Goal: Information Seeking & Learning: Learn about a topic

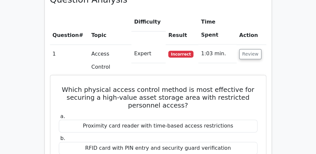
scroll to position [485, 0]
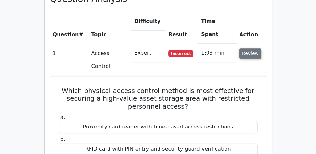
click at [247, 48] on button "Review" at bounding box center [250, 53] width 22 height 10
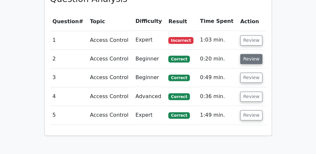
click at [252, 54] on button "Review" at bounding box center [251, 59] width 22 height 10
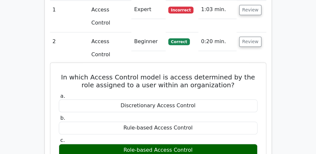
scroll to position [523, 0]
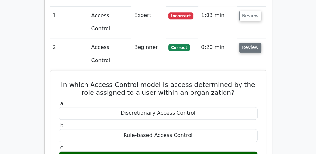
click at [247, 42] on button "Review" at bounding box center [250, 47] width 22 height 10
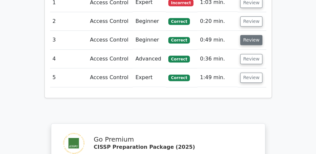
click at [249, 35] on button "Review" at bounding box center [251, 40] width 22 height 10
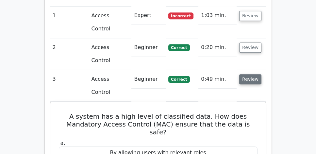
click at [253, 74] on button "Review" at bounding box center [250, 79] width 22 height 10
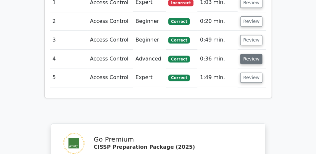
click at [256, 54] on button "Review" at bounding box center [251, 59] width 22 height 10
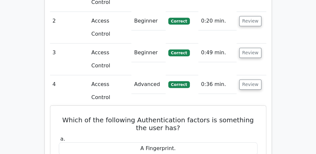
scroll to position [542, 0]
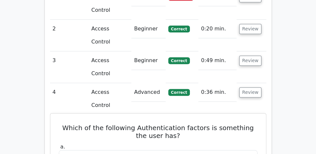
drag, startPoint x: 58, startPoint y: 44, endPoint x: 200, endPoint y: 137, distance: 169.8
copy div "Which of the following Authentication factors is something the user has? a. A F…"
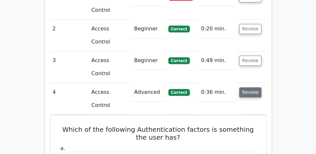
click at [248, 87] on button "Review" at bounding box center [250, 92] width 22 height 10
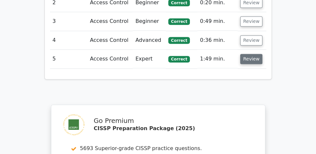
click at [251, 54] on button "Review" at bounding box center [251, 59] width 22 height 10
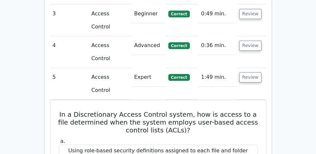
scroll to position [579, 0]
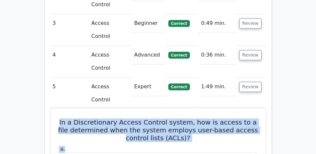
drag, startPoint x: 54, startPoint y: 25, endPoint x: 196, endPoint y: 48, distance: 143.4
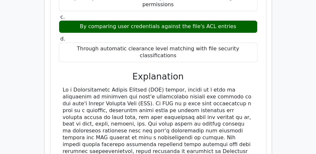
scroll to position [765, 0]
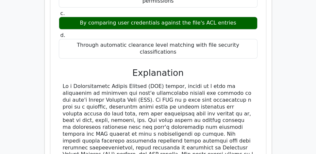
click at [184, 100] on div at bounding box center [158, 151] width 191 height 136
copy div "In a Discretionary Access Control system, how is access to a file determined wh…"
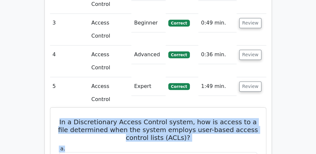
scroll to position [579, 0]
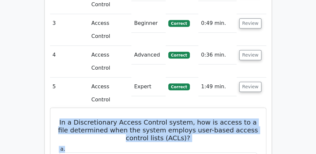
click at [61, 118] on h5 "In a Discretionary Access Control system, how is access to a file determined wh…" at bounding box center [158, 130] width 200 height 24
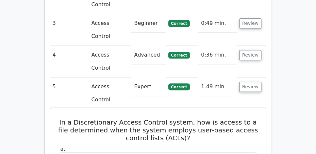
drag, startPoint x: 54, startPoint y: 24, endPoint x: 252, endPoint y: 130, distance: 225.3
copy div "In a Discretionary Access Control system, how is access to a file determined wh…"
click at [94, 146] on label "a. Using role-based security definitions assigned to each file and folder" at bounding box center [158, 156] width 199 height 20
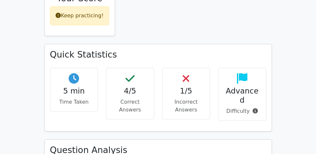
scroll to position [429, 0]
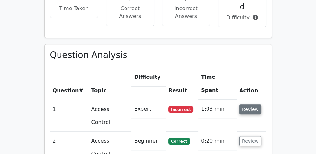
click at [254, 104] on button "Review" at bounding box center [250, 109] width 22 height 10
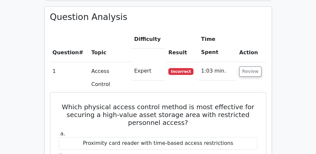
scroll to position [467, 0]
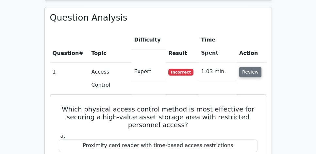
click at [251, 67] on button "Review" at bounding box center [250, 72] width 22 height 10
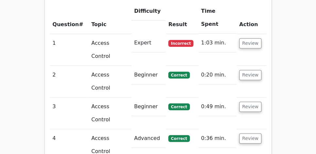
scroll to position [485, 0]
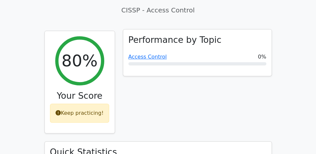
scroll to position [205, 0]
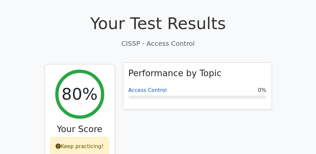
click at [149, 87] on link "Access Control" at bounding box center [147, 90] width 39 height 6
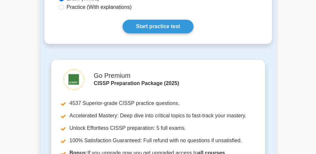
scroll to position [411, 0]
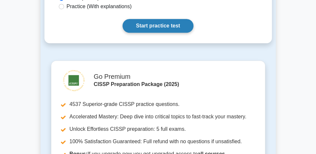
click at [172, 19] on link "Start practice test" at bounding box center [158, 26] width 71 height 14
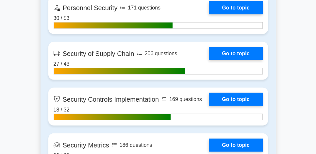
scroll to position [1606, 0]
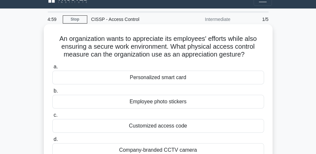
scroll to position [37, 0]
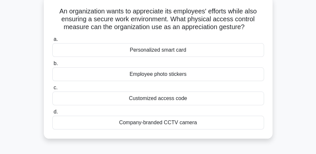
click at [255, 76] on div "Employee photo stickers" at bounding box center [158, 74] width 212 height 14
click at [52, 66] on input "b. Employee photo stickers" at bounding box center [52, 63] width 0 height 4
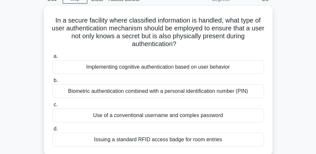
scroll to position [29, 0]
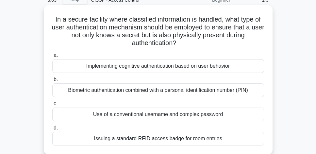
click at [244, 90] on div "Biometric authentication combined with a personal identification number (PIN)" at bounding box center [158, 90] width 212 height 14
click at [52, 82] on input "b. Biometric authentication combined with a personal identification number (PIN)" at bounding box center [52, 79] width 0 height 4
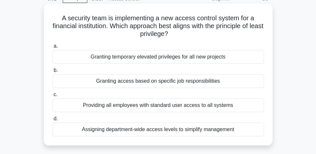
scroll to position [37, 0]
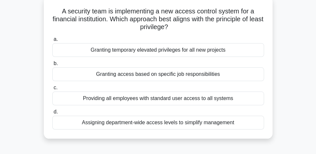
click at [255, 74] on div "Granting access based on specific job responsibilities" at bounding box center [158, 74] width 212 height 14
click at [52, 66] on input "b. Granting access based on specific job responsibilities" at bounding box center [52, 63] width 0 height 4
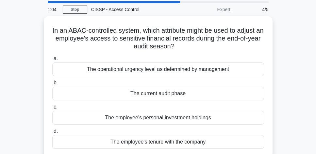
scroll to position [19, 0]
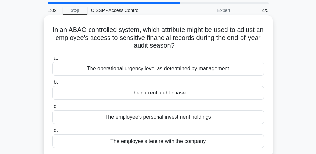
click at [231, 140] on div "The employee's tenure with the company" at bounding box center [158, 141] width 212 height 14
click at [52, 133] on input "d. The employee's tenure with the company" at bounding box center [52, 130] width 0 height 4
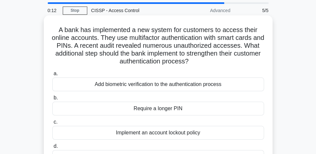
click at [227, 86] on div "Add biometric verification to the authentication process" at bounding box center [158, 84] width 212 height 14
click at [52, 76] on input "a. Add biometric verification to the authentication process" at bounding box center [52, 74] width 0 height 4
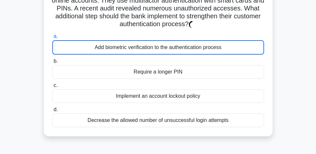
scroll to position [56, 0]
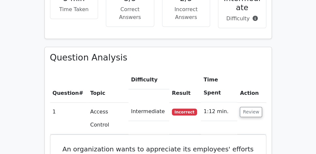
scroll to position [429, 0]
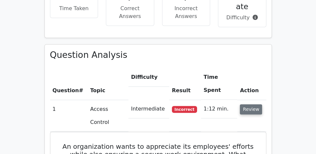
click at [254, 104] on button "Review" at bounding box center [251, 109] width 22 height 10
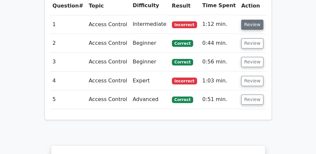
scroll to position [504, 0]
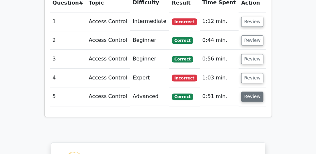
click at [254, 92] on button "Review" at bounding box center [252, 97] width 22 height 10
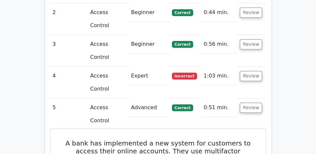
scroll to position [542, 0]
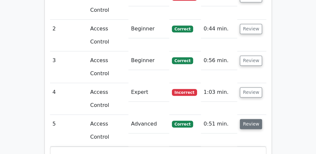
click at [252, 119] on button "Review" at bounding box center [251, 124] width 22 height 10
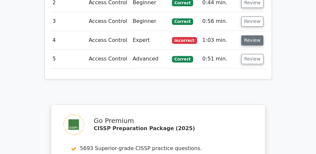
click at [251, 35] on button "Review" at bounding box center [252, 40] width 22 height 10
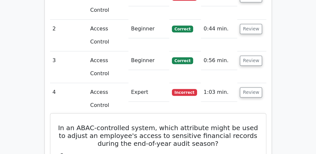
drag, startPoint x: 54, startPoint y: 45, endPoint x: 228, endPoint y: 144, distance: 200.2
copy div "In an ABAC-controlled system, which attribute might be used to adjust an employ…"
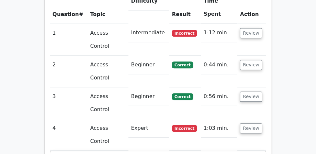
scroll to position [504, 0]
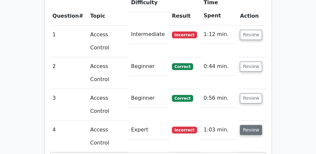
click at [254, 125] on button "Review" at bounding box center [251, 130] width 22 height 10
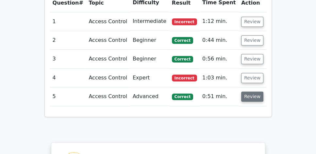
click at [252, 92] on button "Review" at bounding box center [252, 97] width 22 height 10
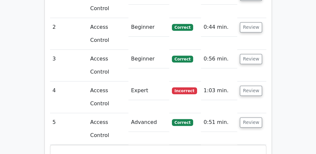
scroll to position [523, 0]
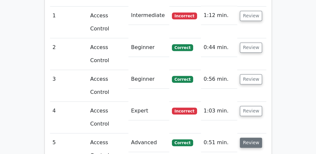
click at [251, 138] on button "Review" at bounding box center [251, 143] width 22 height 10
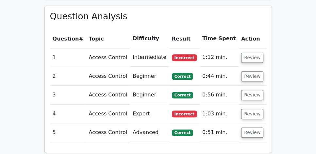
scroll to position [467, 0]
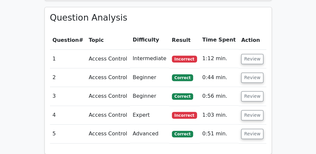
click at [252, 49] on td "Review" at bounding box center [252, 58] width 27 height 19
click at [252, 54] on button "Review" at bounding box center [252, 59] width 22 height 10
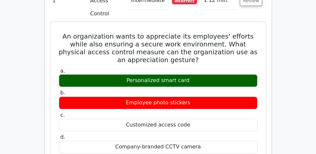
scroll to position [523, 0]
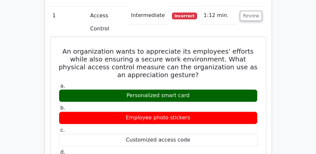
click at [191, 47] on h5 "An organization wants to appreciate its employees' efforts while also ensuring …" at bounding box center [158, 62] width 200 height 31
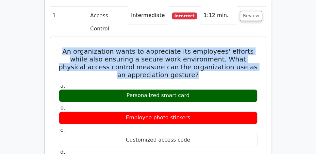
click at [191, 47] on h5 "An organization wants to appreciate its employees' efforts while also ensuring …" at bounding box center [158, 62] width 200 height 31
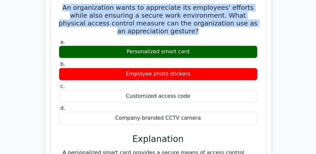
scroll to position [597, 0]
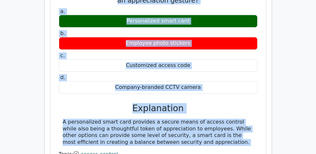
click at [207, 119] on div "A personalized smart card provides a secure means of access control while also …" at bounding box center [158, 132] width 191 height 27
copy div "An organization wants to appreciate its employees' efforts while also ensuring …"
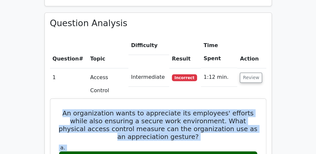
scroll to position [448, 0]
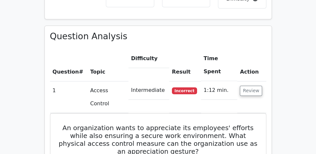
click at [248, 81] on td "Review" at bounding box center [251, 97] width 29 height 32
click at [248, 86] on button "Review" at bounding box center [251, 91] width 22 height 10
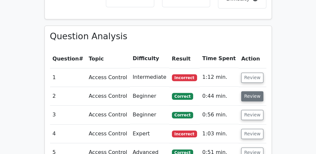
click at [254, 91] on button "Review" at bounding box center [252, 96] width 22 height 10
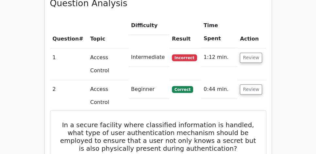
scroll to position [467, 0]
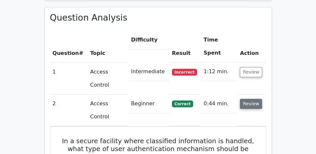
click at [248, 99] on button "Review" at bounding box center [251, 104] width 22 height 10
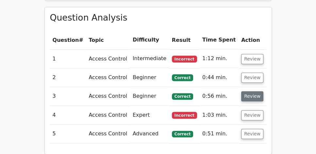
click at [248, 91] on button "Review" at bounding box center [252, 96] width 22 height 10
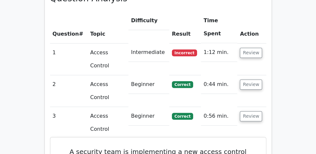
scroll to position [485, 0]
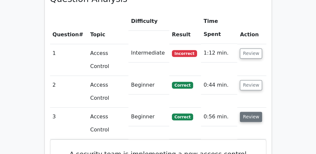
click at [249, 112] on button "Review" at bounding box center [251, 117] width 22 height 10
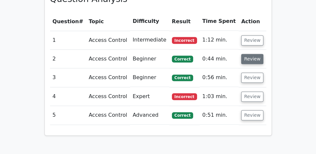
click at [253, 54] on button "Review" at bounding box center [252, 59] width 22 height 10
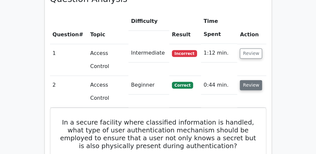
click at [253, 80] on button "Review" at bounding box center [251, 85] width 22 height 10
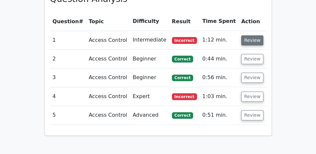
click at [251, 35] on button "Review" at bounding box center [252, 40] width 22 height 10
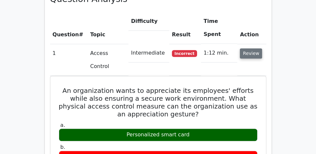
click at [251, 48] on button "Review" at bounding box center [251, 53] width 22 height 10
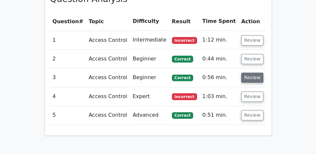
click at [247, 73] on button "Review" at bounding box center [252, 78] width 22 height 10
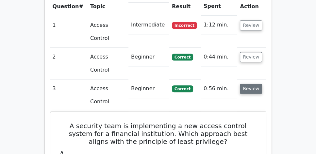
scroll to position [542, 0]
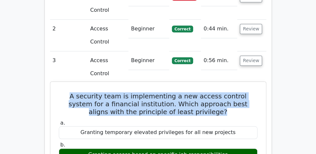
drag, startPoint x: 52, startPoint y: 25, endPoint x: 224, endPoint y: 47, distance: 173.0
click at [214, 92] on h5 "A security team is implementing a new access control system for a financial ins…" at bounding box center [158, 104] width 200 height 24
drag, startPoint x: 214, startPoint y: 42, endPoint x: 57, endPoint y: 25, distance: 157.8
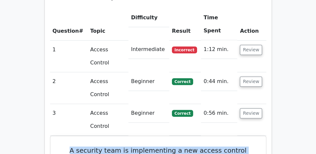
scroll to position [485, 0]
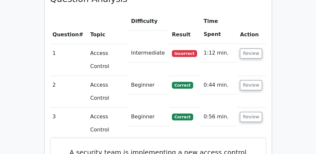
drag, startPoint x: 58, startPoint y: 82, endPoint x: 205, endPoint y: 123, distance: 152.4
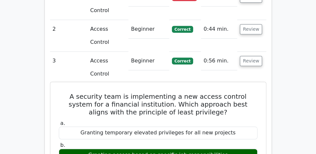
scroll to position [542, 0]
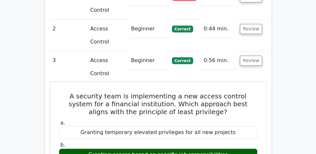
copy div "A security team is implementing a new access control system for a financial ins…"
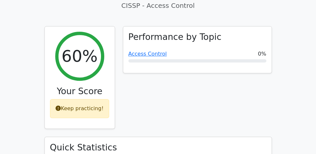
scroll to position [224, 0]
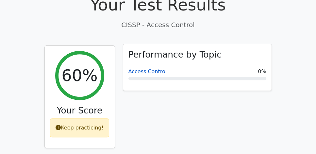
click at [142, 68] on link "Access Control" at bounding box center [147, 71] width 39 height 6
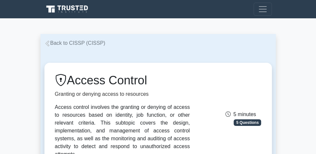
click at [80, 43] on link "Back to CISSP (CISSP)" at bounding box center [74, 43] width 61 height 6
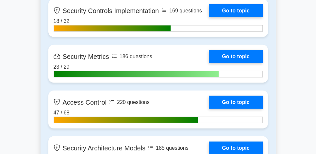
scroll to position [1581, 0]
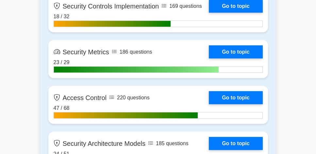
drag, startPoint x: 318, startPoint y: 9, endPoint x: 318, endPoint y: 94, distance: 84.7
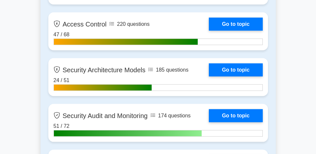
scroll to position [1610, 0]
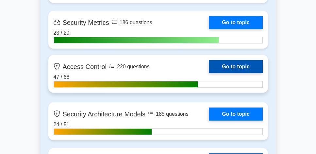
click at [244, 67] on link "Go to topic" at bounding box center [236, 66] width 54 height 13
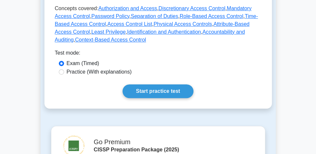
scroll to position [355, 0]
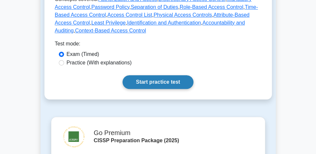
click at [184, 75] on link "Start practice test" at bounding box center [158, 82] width 71 height 14
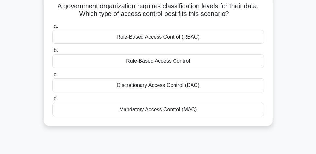
scroll to position [37, 0]
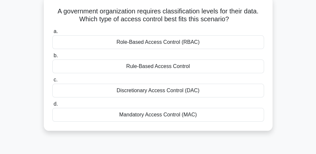
click at [189, 118] on div "Mandatory Access Control (MAC)" at bounding box center [158, 115] width 212 height 14
click at [52, 106] on input "d. Mandatory Access Control (MAC)" at bounding box center [52, 104] width 0 height 4
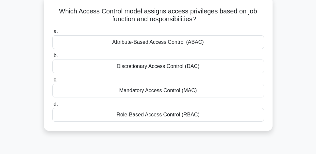
click at [200, 115] on div "Role-Based Access Control (RBAC)" at bounding box center [158, 115] width 212 height 14
click at [52, 106] on input "d. Role-Based Access Control (RBAC)" at bounding box center [52, 104] width 0 height 4
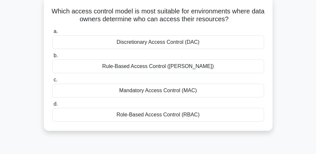
click at [218, 43] on div "Discretionary Access Control (DAC)" at bounding box center [158, 42] width 212 height 14
click at [52, 34] on input "a. Discretionary Access Control (DAC)" at bounding box center [52, 31] width 0 height 4
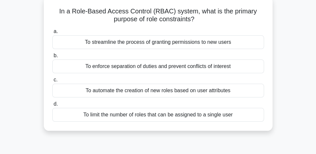
click at [224, 117] on div "To limit the number of roles that can be assigned to a single user" at bounding box center [158, 115] width 212 height 14
click at [52, 106] on input "d. To limit the number of roles that can be assigned to a single user" at bounding box center [52, 104] width 0 height 4
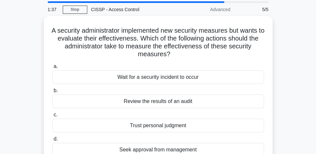
scroll to position [19, 0]
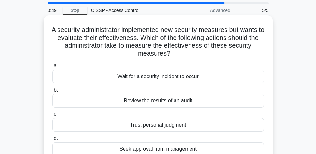
click at [214, 101] on div "Review the results of an audit" at bounding box center [158, 101] width 212 height 14
click at [52, 92] on input "b. Review the results of an audit" at bounding box center [52, 90] width 0 height 4
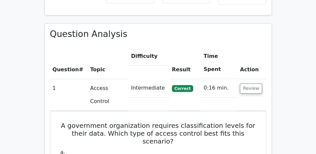
scroll to position [467, 0]
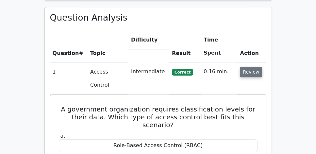
click at [257, 67] on button "Review" at bounding box center [251, 72] width 22 height 10
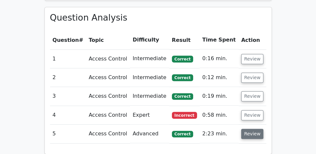
click at [257, 129] on button "Review" at bounding box center [252, 134] width 22 height 10
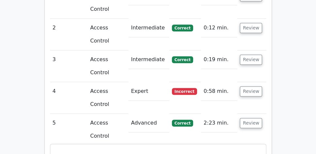
scroll to position [542, 0]
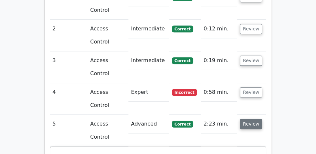
click at [256, 119] on button "Review" at bounding box center [251, 124] width 22 height 10
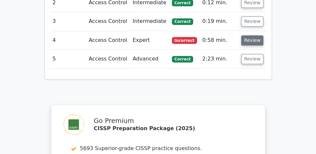
click at [257, 35] on button "Review" at bounding box center [252, 40] width 22 height 10
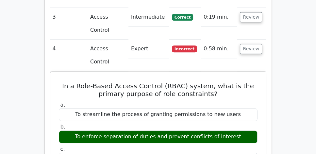
scroll to position [560, 0]
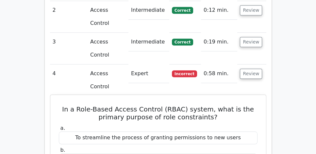
drag, startPoint x: 66, startPoint y: 23, endPoint x: 257, endPoint y: 122, distance: 214.5
copy div "In a Role-Based Access Control (RBAC) system, what is the primary purpose of ro…"
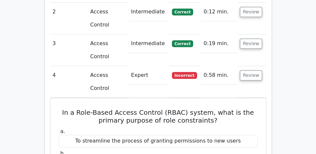
click at [32, 59] on main "Go Premium CISSP Preparation Package (2025) 5693 Superior-grade CISSP practice …" at bounding box center [158, 99] width 316 height 1283
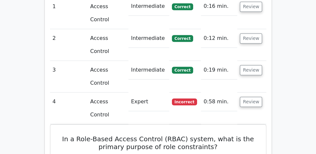
scroll to position [523, 0]
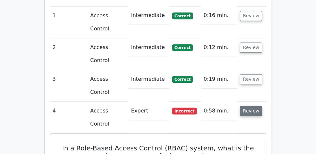
click at [256, 106] on button "Review" at bounding box center [251, 111] width 22 height 10
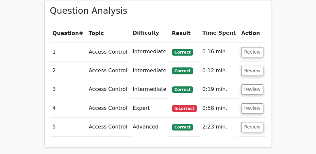
scroll to position [467, 0]
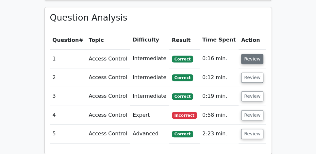
click at [258, 54] on button "Review" at bounding box center [252, 59] width 22 height 10
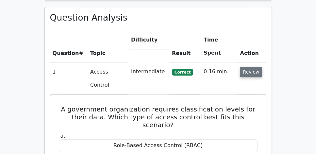
click at [258, 67] on button "Review" at bounding box center [251, 72] width 22 height 10
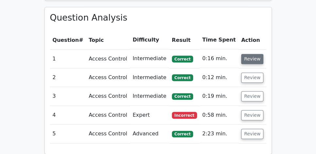
click at [257, 54] on button "Review" at bounding box center [252, 59] width 22 height 10
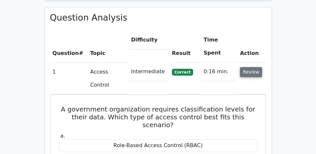
click at [256, 67] on button "Review" at bounding box center [251, 72] width 22 height 10
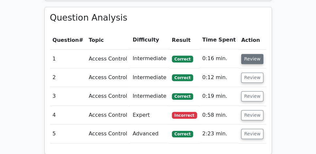
click at [259, 54] on button "Review" at bounding box center [252, 59] width 22 height 10
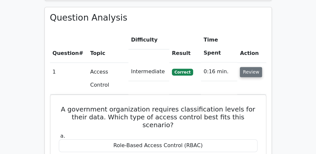
click at [255, 67] on button "Review" at bounding box center [251, 72] width 22 height 10
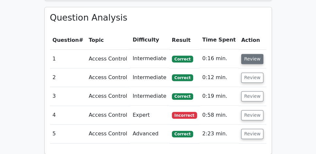
click at [257, 54] on button "Review" at bounding box center [252, 59] width 22 height 10
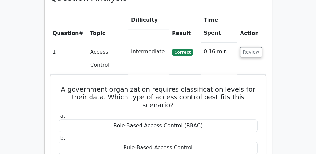
scroll to position [485, 0]
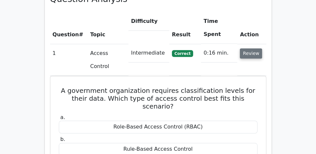
click at [252, 48] on button "Review" at bounding box center [251, 53] width 22 height 10
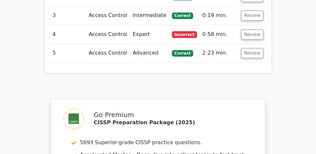
scroll to position [504, 0]
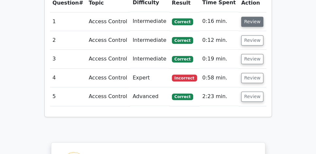
click at [254, 17] on button "Review" at bounding box center [252, 22] width 22 height 10
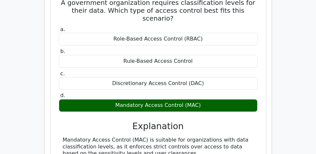
scroll to position [579, 0]
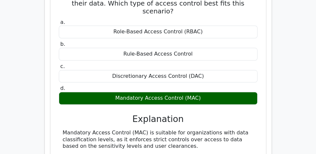
drag, startPoint x: 124, startPoint y: 94, endPoint x: 60, endPoint y: 81, distance: 65.4
click at [60, 129] on div "Mandatory Access Control (MAC) is suitable for organizations with data classifi…" at bounding box center [158, 139] width 199 height 20
click at [63, 129] on div "Mandatory Access Control (MAC) is suitable for organizations with data classifi…" at bounding box center [158, 139] width 191 height 20
drag, startPoint x: 63, startPoint y: 80, endPoint x: 246, endPoint y: 91, distance: 183.1
click at [246, 129] on div "Mandatory Access Control (MAC) is suitable for organizations with data classifi…" at bounding box center [158, 139] width 191 height 20
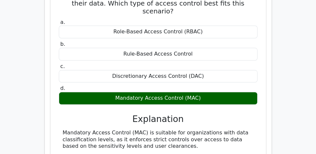
click at [190, 129] on div "Mandatory Access Control (MAC) is suitable for organizations with data classifi…" at bounding box center [158, 139] width 191 height 20
drag, startPoint x: 179, startPoint y: 96, endPoint x: 60, endPoint y: 82, distance: 119.5
click at [60, 129] on div "Mandatory Access Control (MAC) is suitable for organizations with data classifi…" at bounding box center [158, 139] width 199 height 20
click at [64, 129] on div "Mandatory Access Control (MAC) is suitable for organizations with data classifi…" at bounding box center [158, 139] width 191 height 20
drag, startPoint x: 64, startPoint y: 80, endPoint x: 247, endPoint y: 92, distance: 183.7
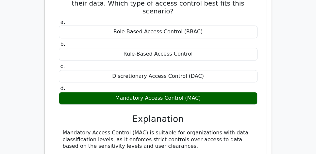
click at [247, 129] on div "Mandatory Access Control (MAC) is suitable for organizations with data classifi…" at bounding box center [158, 139] width 191 height 20
click at [183, 129] on div "Mandatory Access Control (MAC) is suitable for organizations with data classifi…" at bounding box center [158, 139] width 191 height 20
drag, startPoint x: 186, startPoint y: 94, endPoint x: 62, endPoint y: 83, distance: 124.0
click at [63, 129] on div "Mandatory Access Control (MAC) is suitable for organizations with data classifi…" at bounding box center [158, 139] width 191 height 20
click at [130, 129] on div "Mandatory Access Control (MAC) is suitable for organizations with data classifi…" at bounding box center [158, 139] width 191 height 20
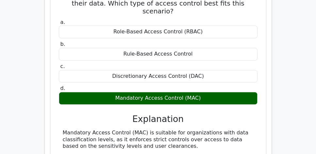
drag, startPoint x: 133, startPoint y: 67, endPoint x: 188, endPoint y: 94, distance: 61.4
click at [188, 94] on div "a. Role-Based Access Control (RBAC) b. Rule-Based Access Control c. d." at bounding box center [158, 93] width 200 height 151
click at [182, 129] on div "Mandatory Access Control (MAC) is suitable for organizations with data classifi…" at bounding box center [158, 139] width 191 height 20
drag, startPoint x: 176, startPoint y: 95, endPoint x: 75, endPoint y: 69, distance: 104.5
click at [75, 69] on div "a. Role-Based Access Control (RBAC) b. Rule-Based Access Control c. d." at bounding box center [158, 93] width 200 height 151
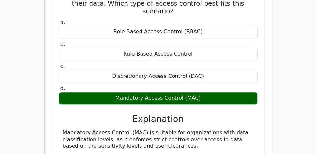
click at [88, 114] on h3 "Explanation" at bounding box center [158, 119] width 191 height 10
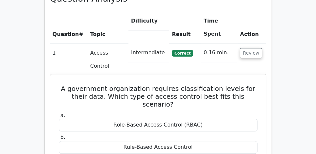
scroll to position [485, 0]
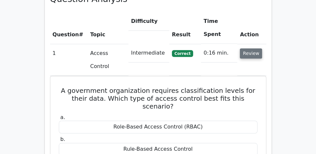
click at [251, 48] on button "Review" at bounding box center [251, 53] width 22 height 10
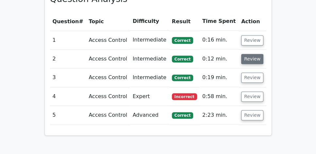
click at [250, 54] on button "Review" at bounding box center [252, 59] width 22 height 10
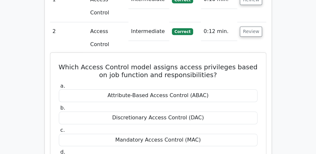
scroll to position [635, 0]
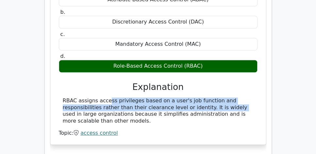
drag, startPoint x: 62, startPoint y: 43, endPoint x: 203, endPoint y: 50, distance: 141.4
click at [203, 97] on div "RBAC assigns access privileges based on a user's job function and responsibilit…" at bounding box center [158, 110] width 199 height 27
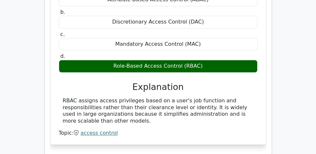
click at [201, 97] on div "RBAC assigns access privileges based on a user's job function and responsibilit…" at bounding box center [158, 110] width 191 height 27
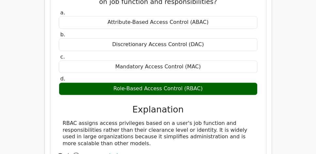
scroll to position [597, 0]
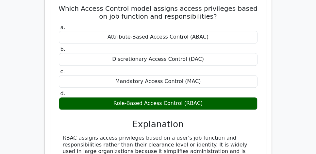
drag, startPoint x: 135, startPoint y: 101, endPoint x: 59, endPoint y: 81, distance: 78.4
click at [59, 135] on div "RBAC assigns access privileges based on a user's job function and responsibilit…" at bounding box center [158, 148] width 199 height 27
click at [61, 135] on div "RBAC assigns access privileges based on a user's job function and responsibilit…" at bounding box center [158, 148] width 199 height 27
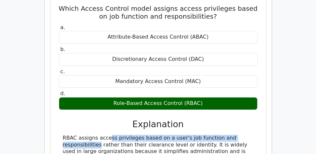
drag, startPoint x: 61, startPoint y: 80, endPoint x: 229, endPoint y: 75, distance: 167.4
click at [229, 75] on div "a. Attribute-Based Access Control (ABAC) b. Discretionary Access Control (DAC) …" at bounding box center [158, 98] width 200 height 151
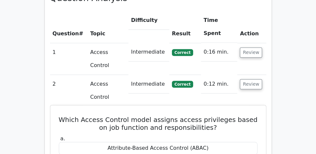
scroll to position [485, 0]
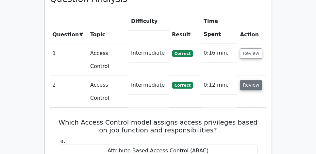
click at [245, 80] on button "Review" at bounding box center [251, 85] width 22 height 10
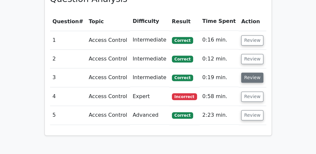
click at [249, 73] on button "Review" at bounding box center [252, 78] width 22 height 10
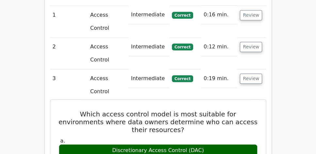
scroll to position [542, 0]
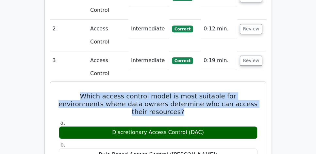
drag, startPoint x: 60, startPoint y: 25, endPoint x: 258, endPoint y: 30, distance: 198.1
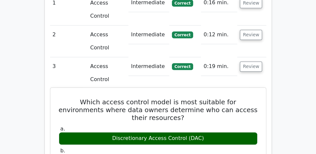
scroll to position [504, 0]
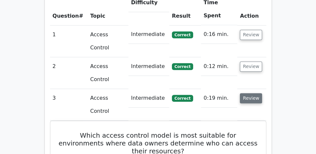
click at [251, 93] on button "Review" at bounding box center [251, 98] width 22 height 10
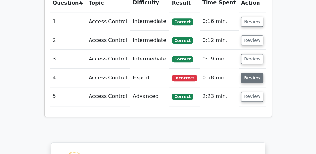
click at [251, 73] on button "Review" at bounding box center [252, 78] width 22 height 10
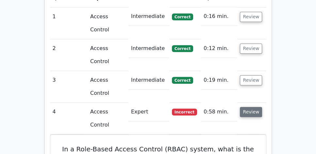
scroll to position [523, 0]
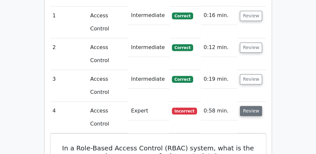
click at [254, 106] on button "Review" at bounding box center [251, 111] width 22 height 10
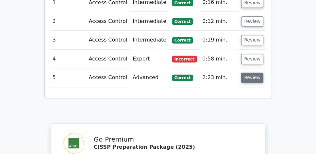
click at [253, 73] on button "Review" at bounding box center [252, 78] width 22 height 10
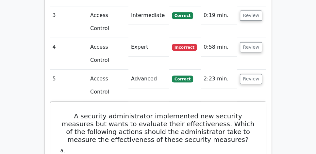
scroll to position [579, 0]
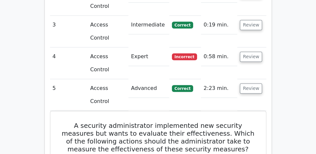
click at [277, 78] on main "Go Premium CISSP Preparation Package (2025) 5693 Superior-grade CISSP practice …" at bounding box center [158, 25] width 316 height 1170
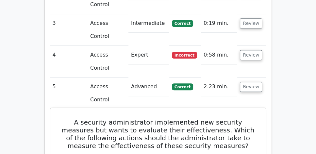
click at [198, 118] on h5 "A security administrator implemented new security measures but wants to evaluat…" at bounding box center [158, 133] width 200 height 31
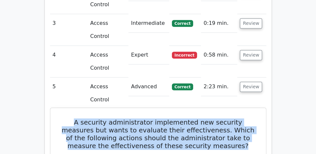
click at [198, 118] on h5 "A security administrator implemented new security measures but wants to evaluat…" at bounding box center [158, 133] width 200 height 31
copy div "A security administrator implemented new security measures but wants to evaluat…"
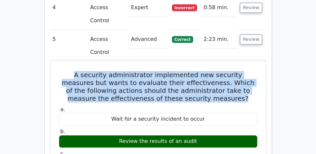
scroll to position [635, 0]
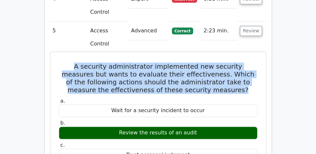
drag, startPoint x: 62, startPoint y: 113, endPoint x: 176, endPoint y: 137, distance: 116.9
click at [176, 137] on div "A security administrator implemented new security measures but wants to evaluat…" at bounding box center [158, 157] width 210 height 205
copy div "Reviewing the results of an audit provides the administrator with quantitative …"
